Goal: Task Accomplishment & Management: Use online tool/utility

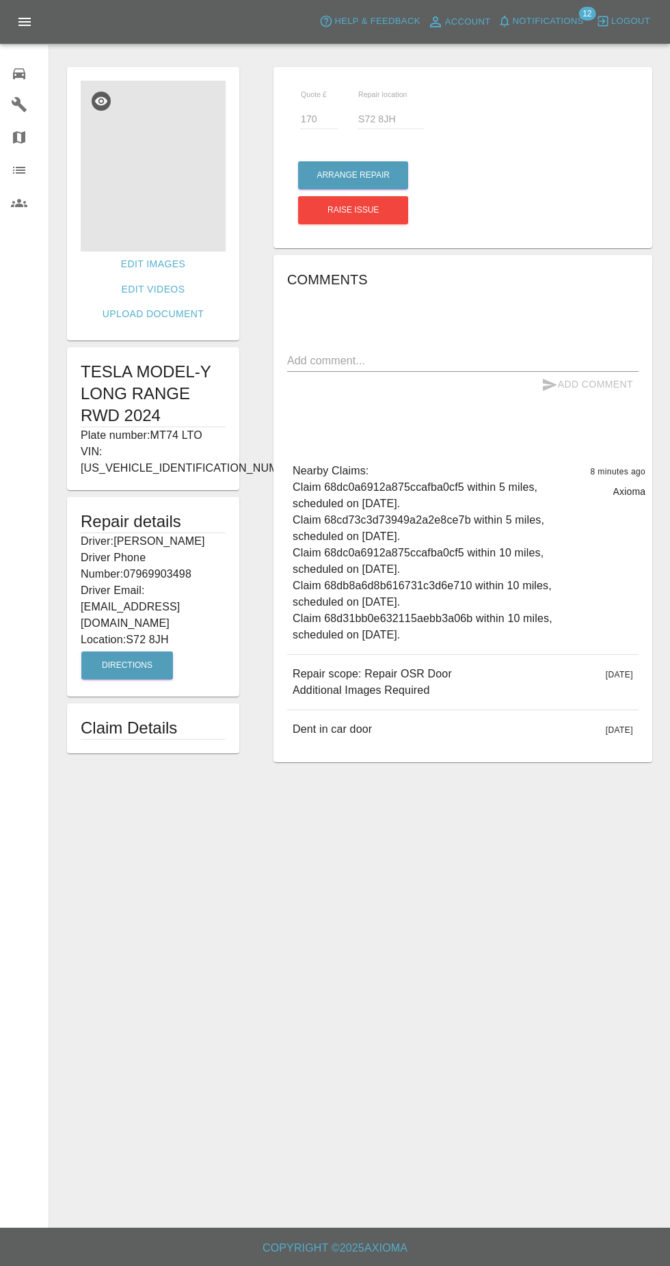
click at [188, 244] on img at bounding box center [153, 166] width 145 height 171
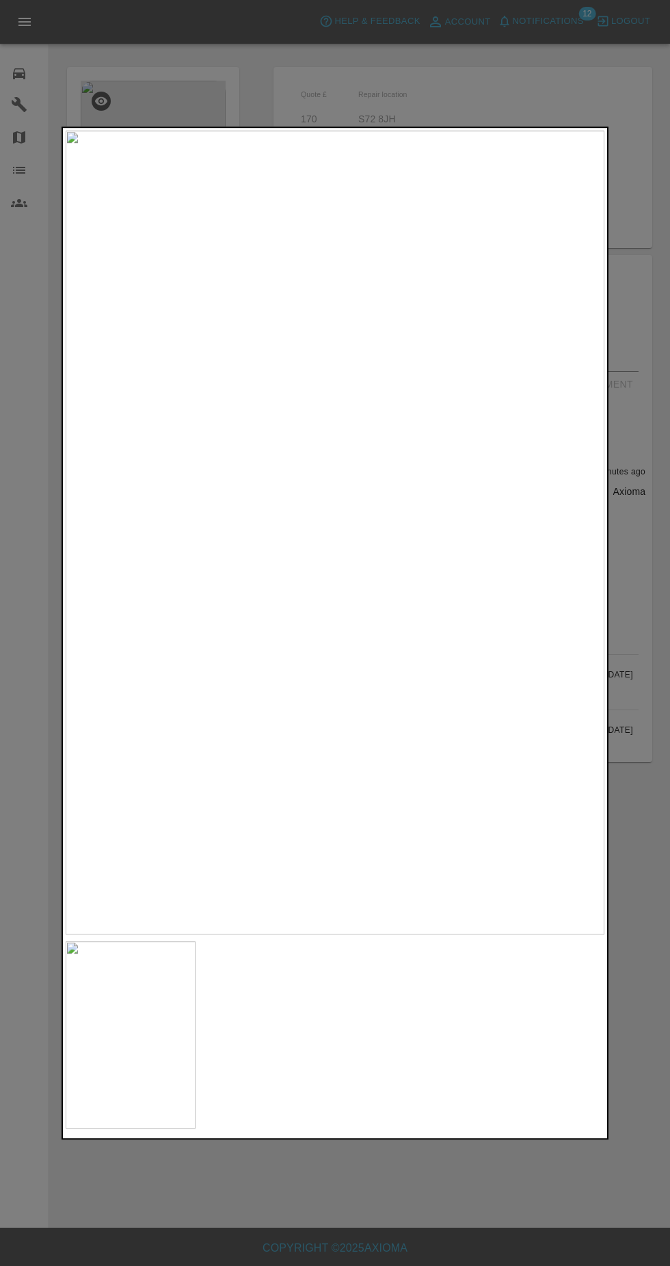
click at [649, 533] on div at bounding box center [335, 633] width 670 height 1266
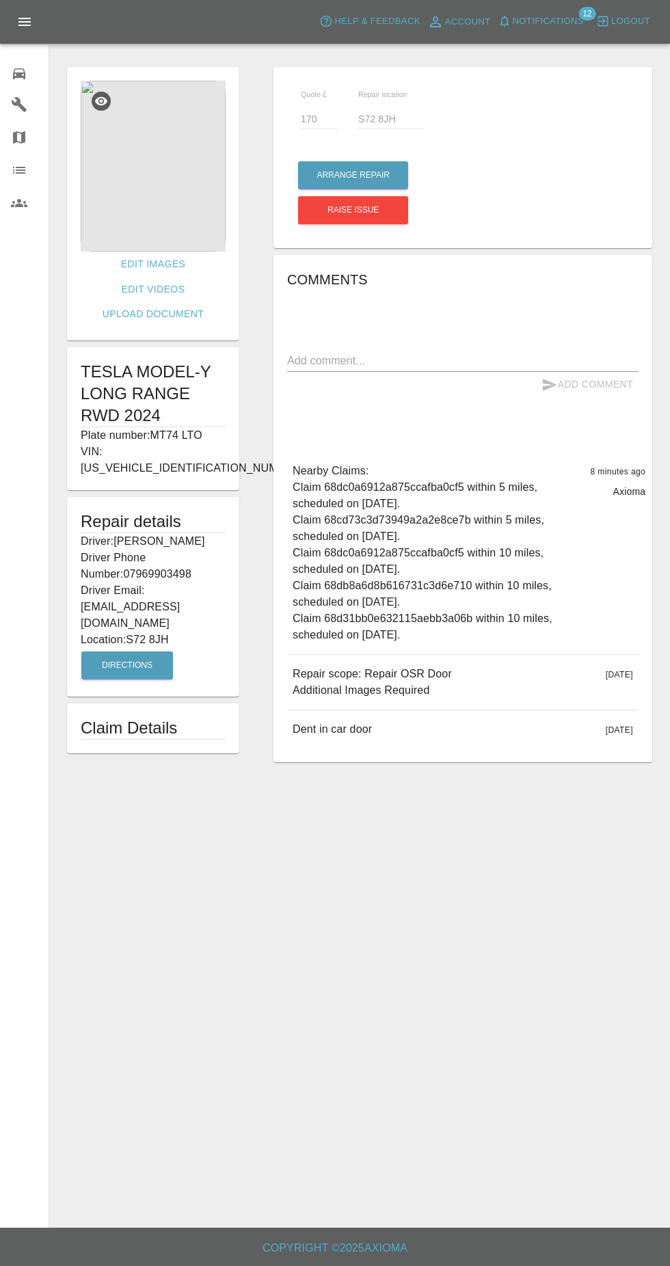
click at [144, 215] on img at bounding box center [153, 166] width 145 height 171
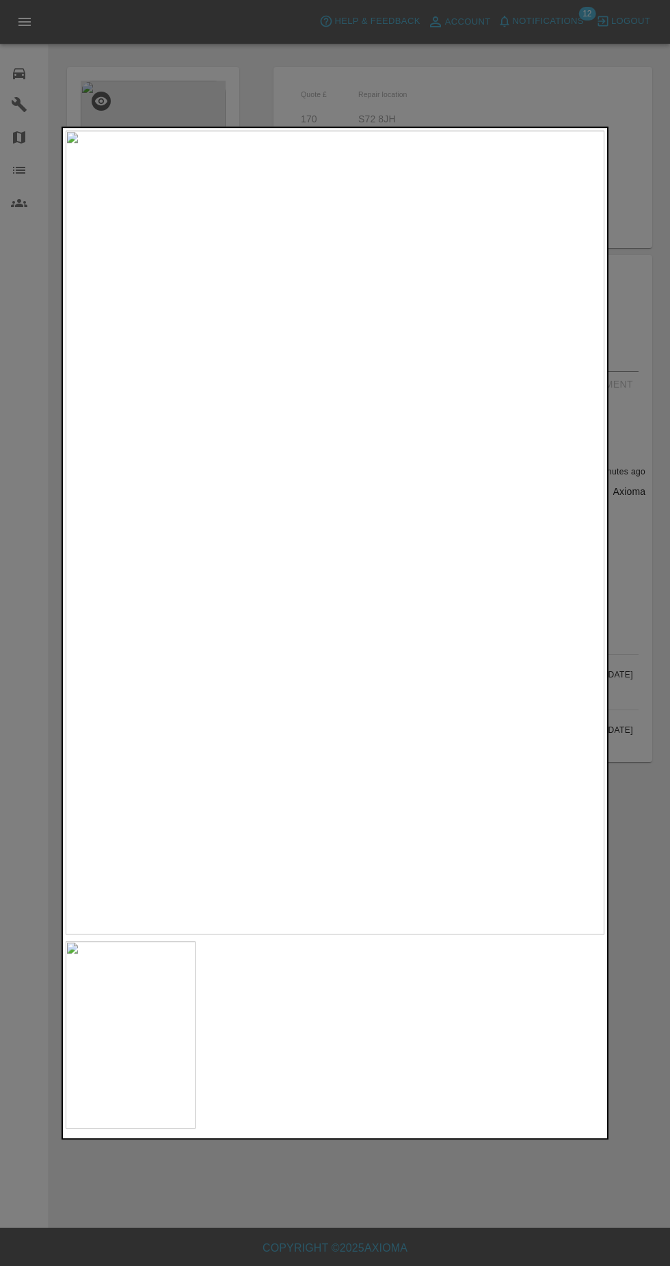
click at [645, 380] on div at bounding box center [335, 633] width 670 height 1266
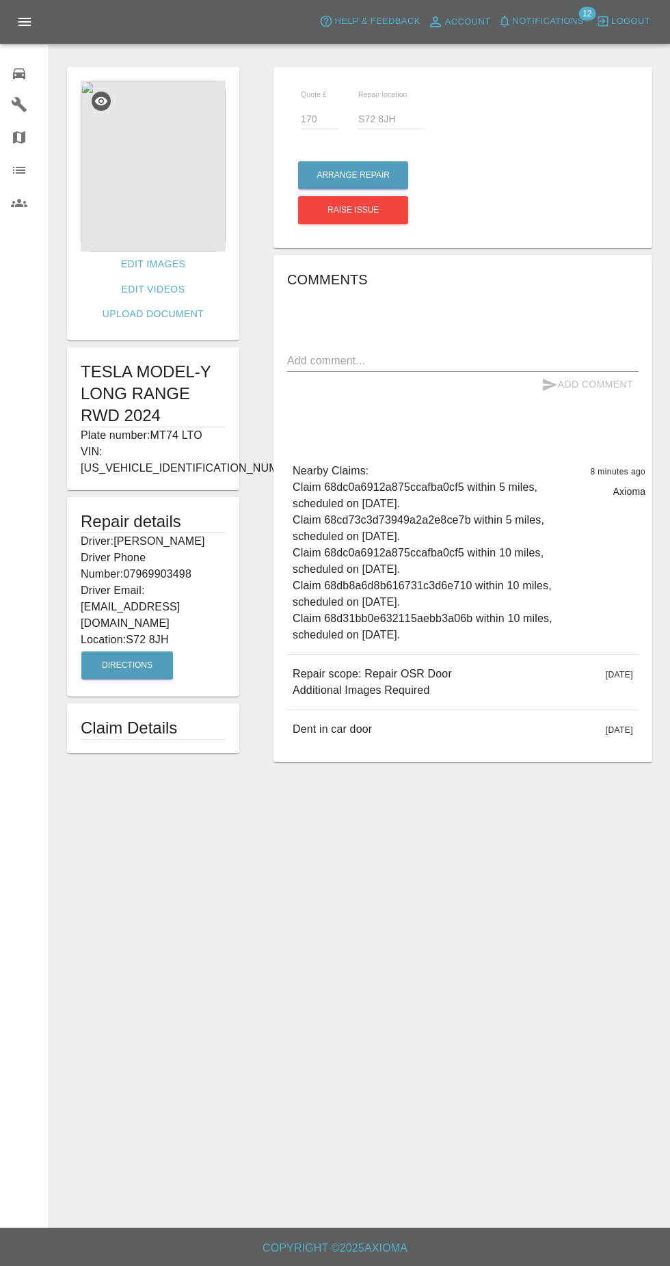
click at [179, 172] on img at bounding box center [153, 166] width 145 height 171
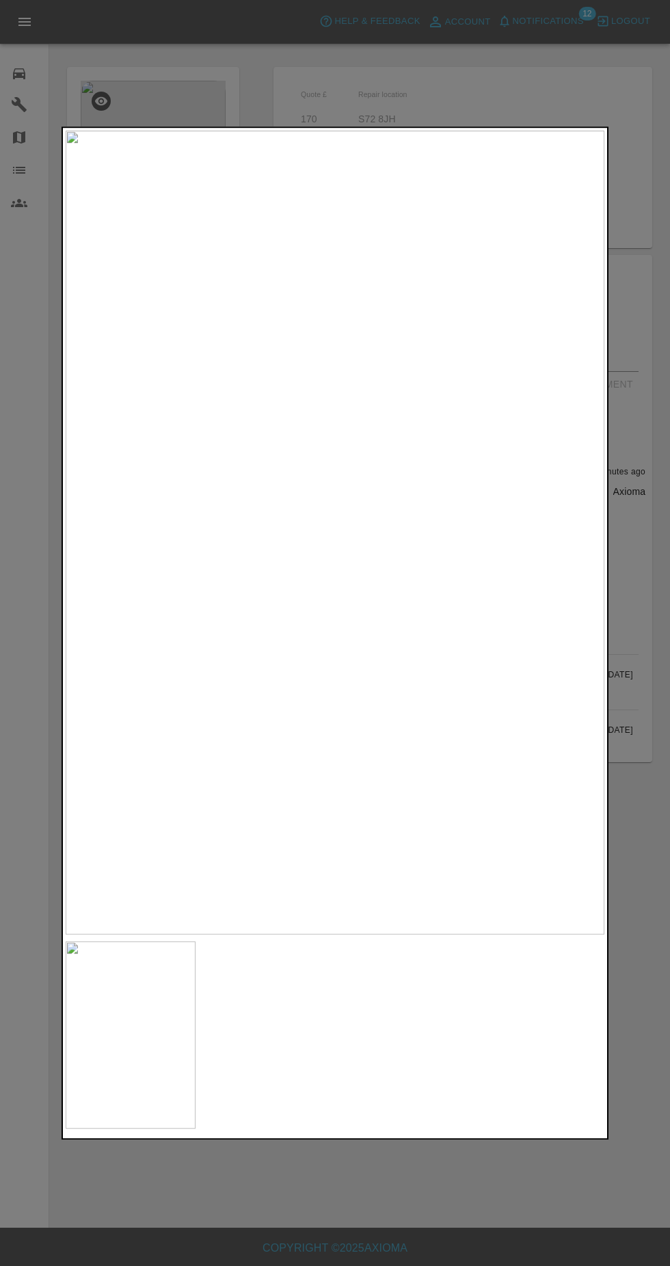
click at [518, 66] on div at bounding box center [335, 633] width 670 height 1266
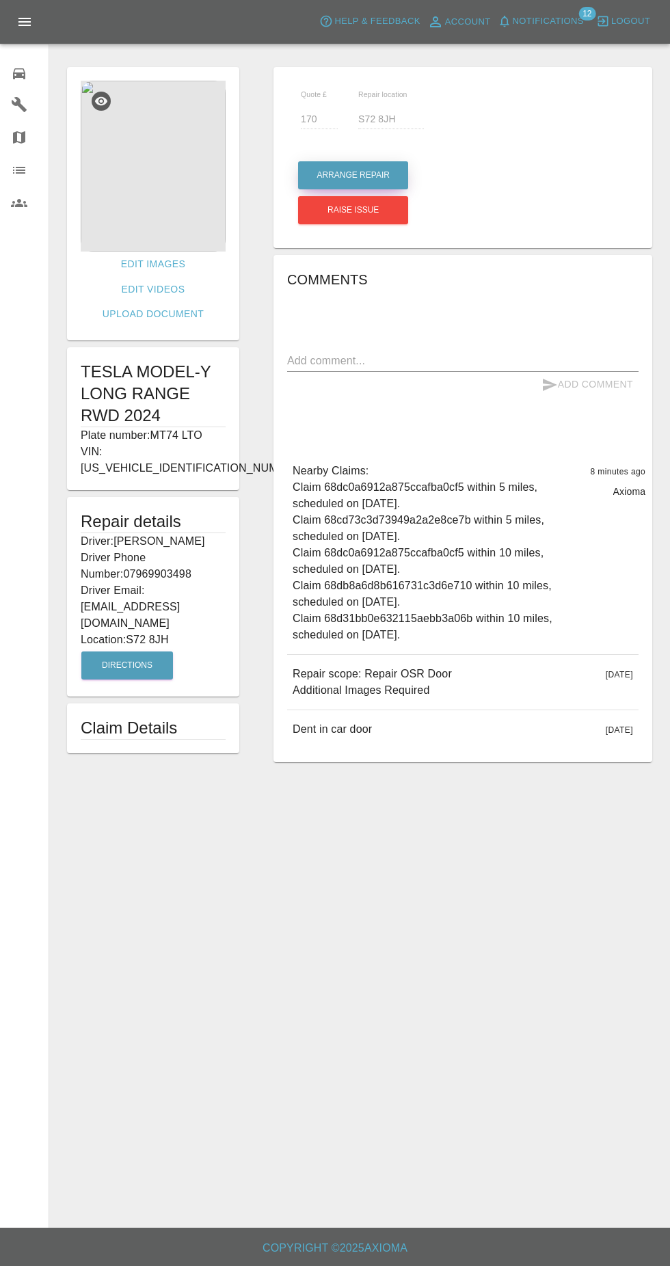
click at [387, 170] on button "Arrange Repair" at bounding box center [353, 175] width 110 height 28
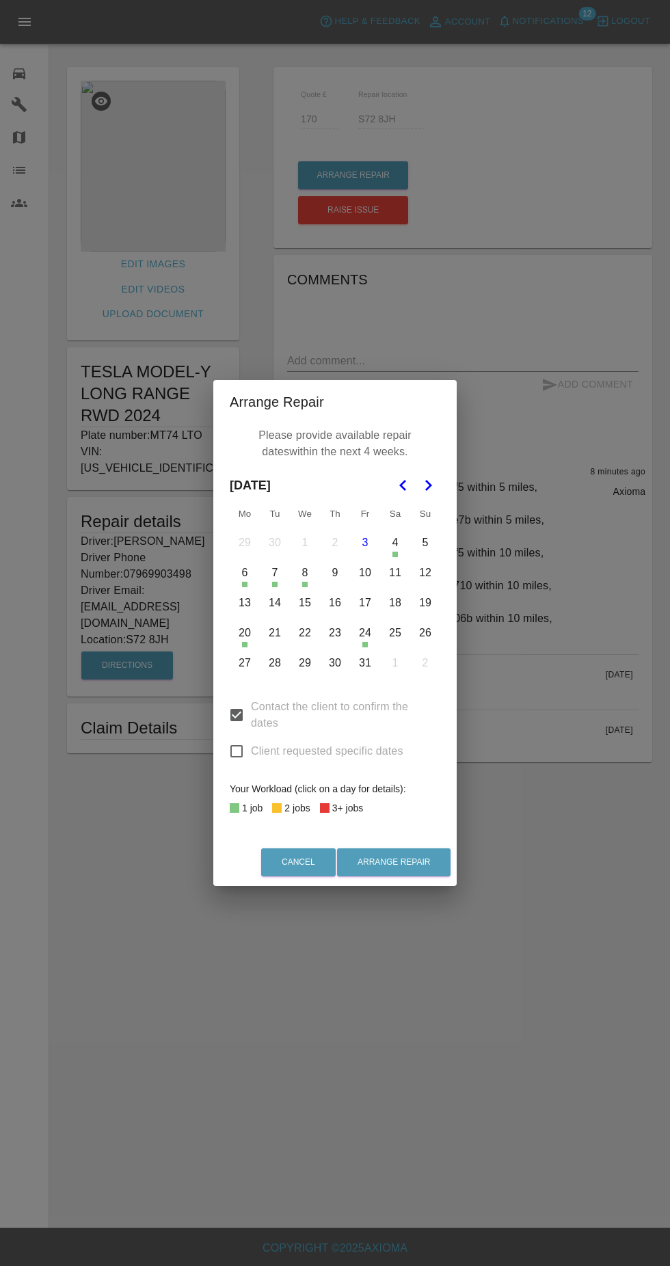
click at [428, 485] on icon "Go to the Next Month" at bounding box center [428, 485] width 16 height 16
click at [403, 485] on icon "Go to the Previous Month" at bounding box center [403, 485] width 16 height 16
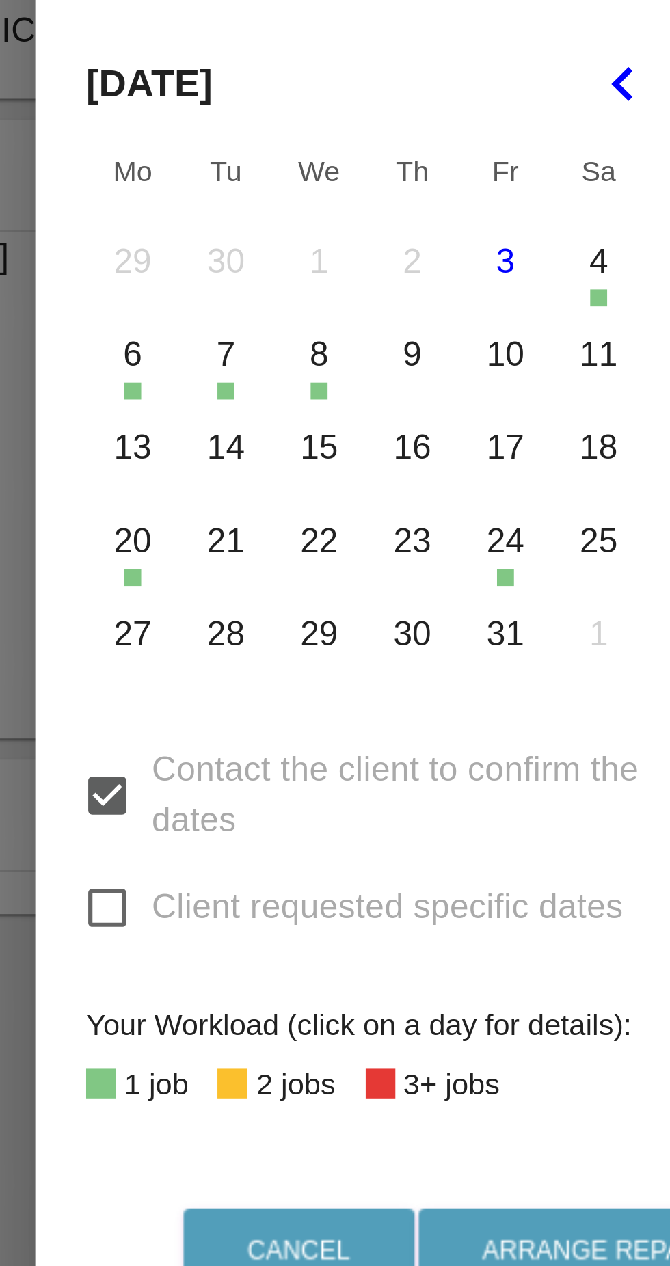
click at [278, 642] on button "21" at bounding box center [274, 633] width 29 height 29
click at [301, 640] on button "22" at bounding box center [305, 633] width 29 height 29
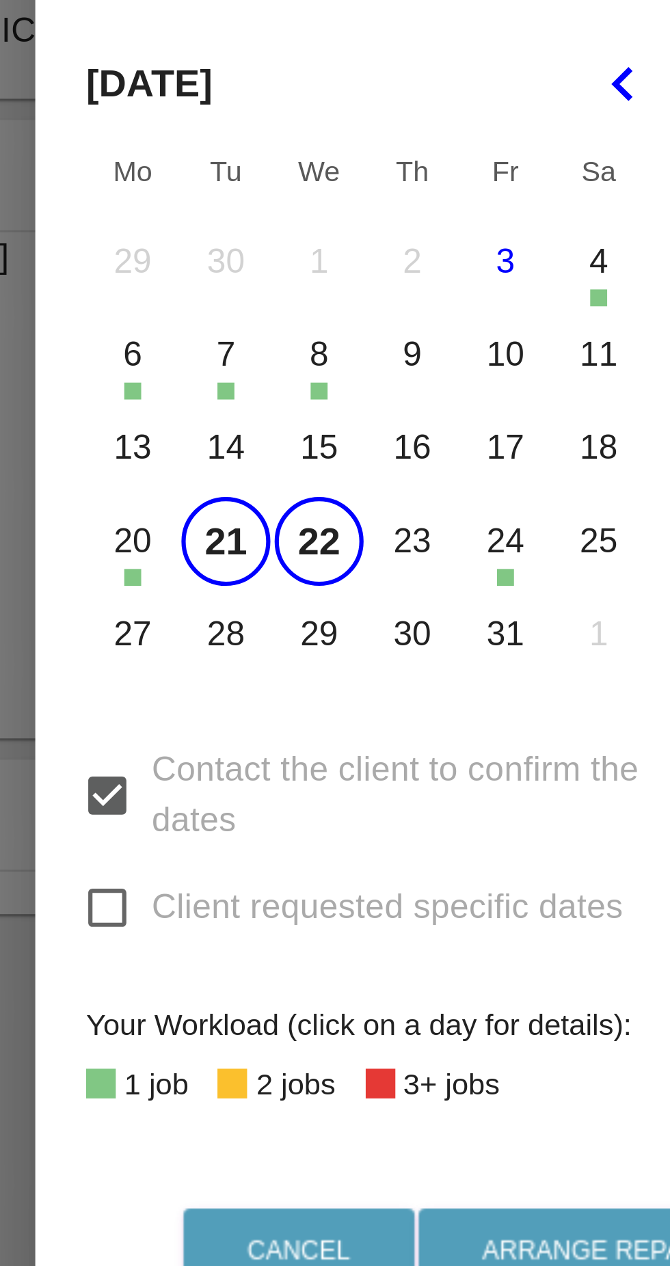
click at [345, 635] on button "23" at bounding box center [335, 633] width 29 height 29
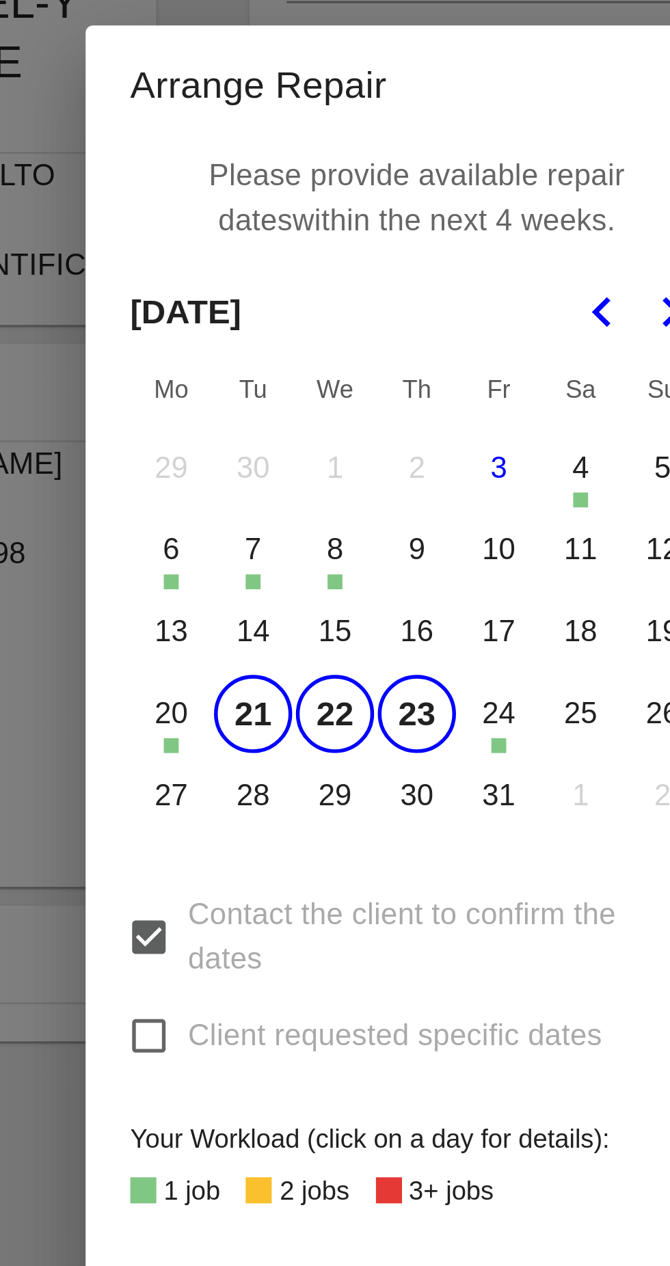
click at [333, 612] on button "16" at bounding box center [335, 603] width 29 height 29
click at [304, 609] on button "15" at bounding box center [305, 603] width 29 height 29
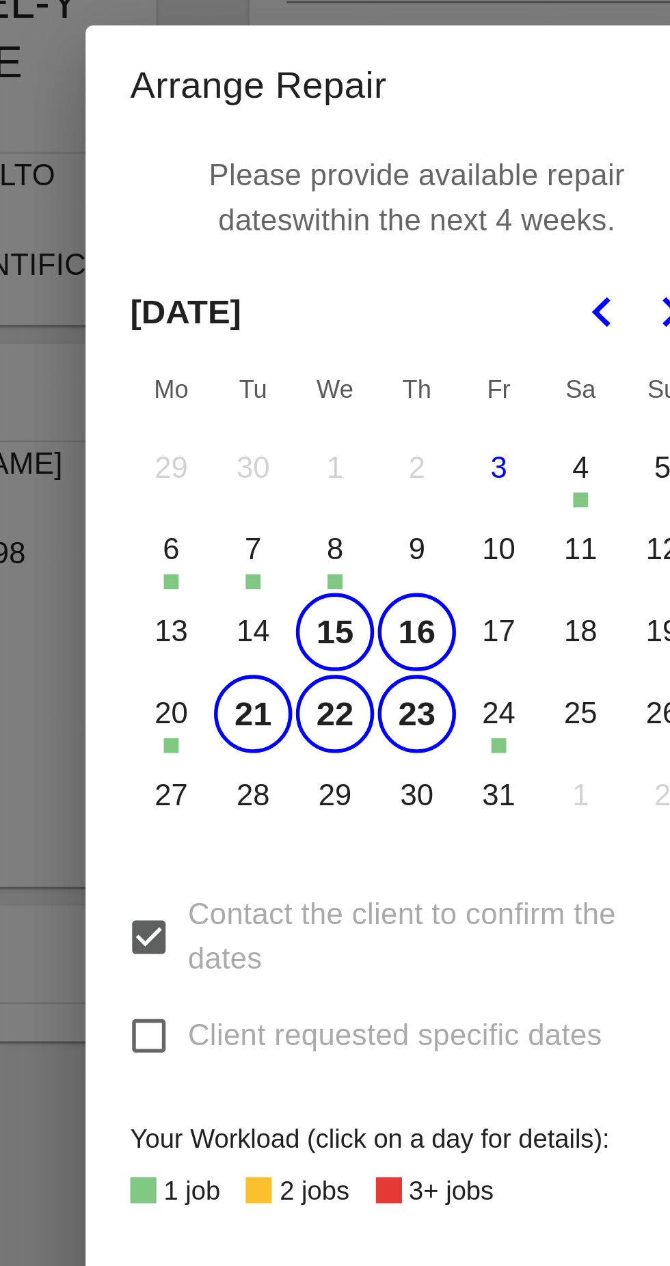
click at [277, 606] on button "14" at bounding box center [274, 603] width 29 height 29
click at [248, 604] on button "13" at bounding box center [244, 603] width 29 height 29
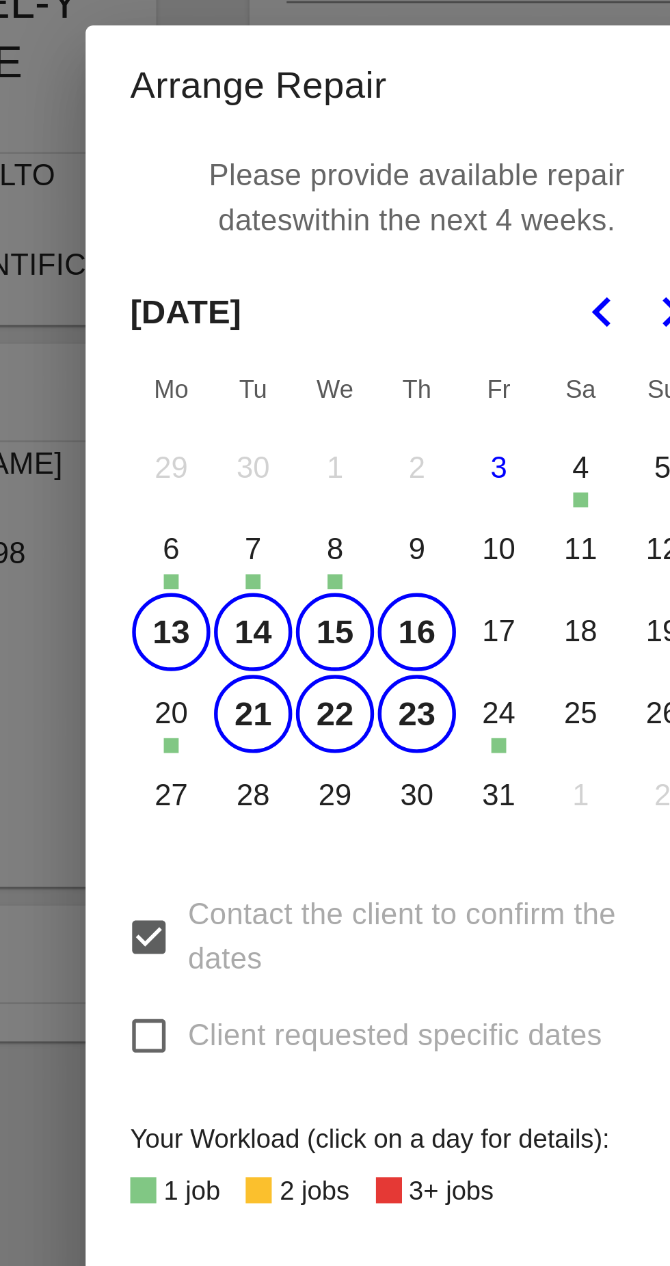
click at [364, 607] on button "17" at bounding box center [365, 603] width 29 height 29
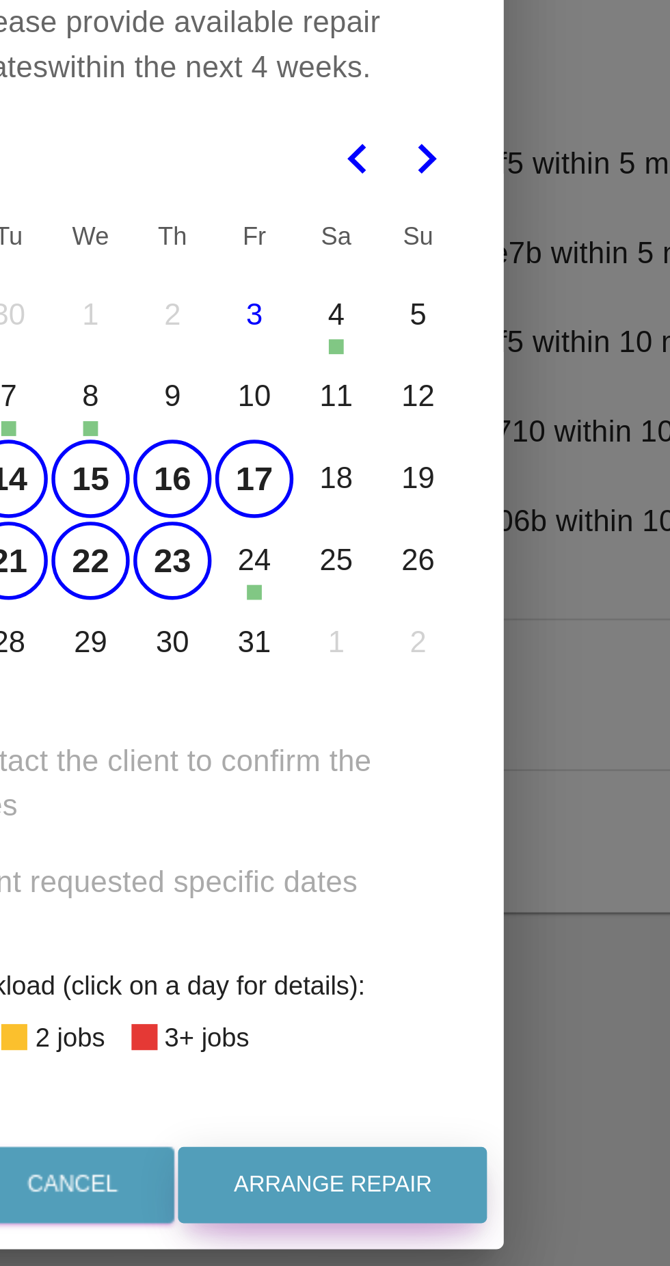
click at [389, 876] on button "Arrange Repair" at bounding box center [393, 862] width 113 height 28
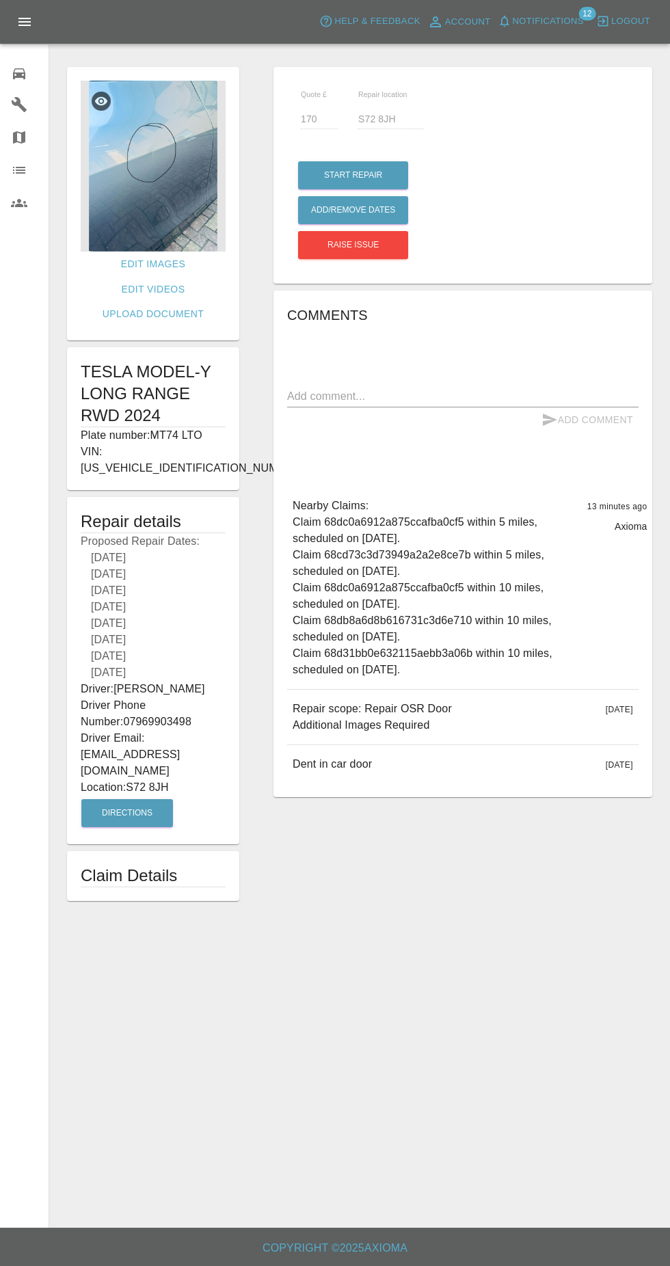
click at [172, 200] on img at bounding box center [153, 166] width 145 height 171
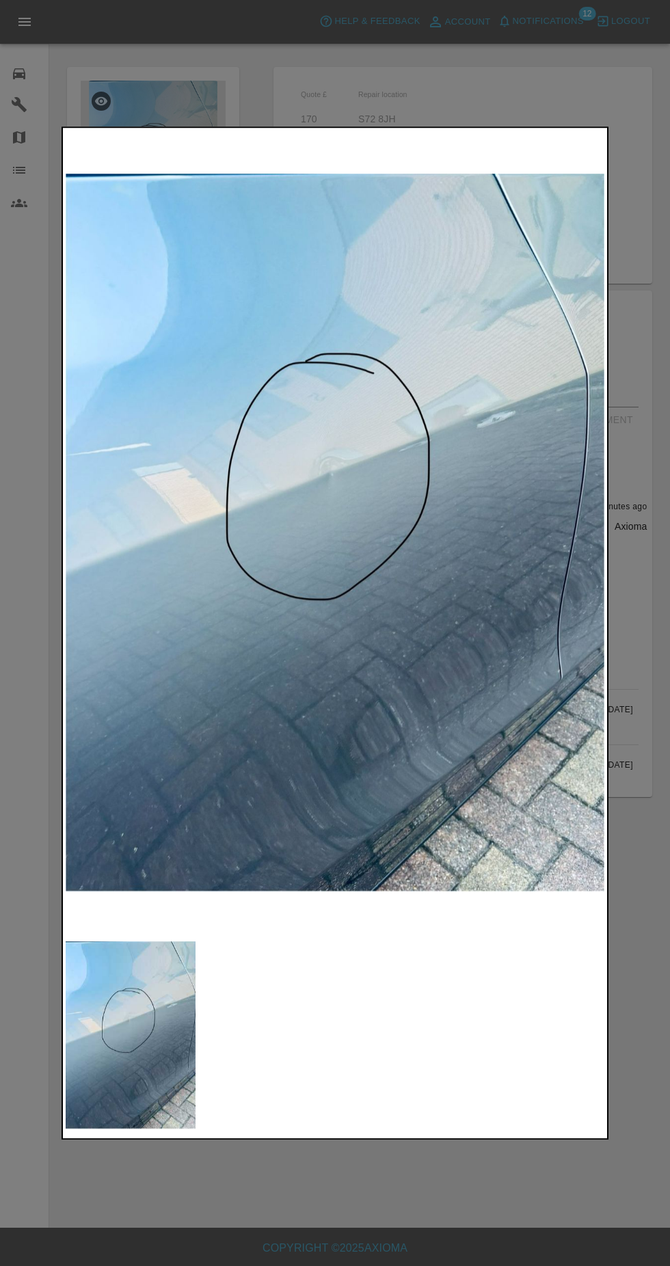
scroll to position [10, 0]
